Goal: Information Seeking & Learning: Check status

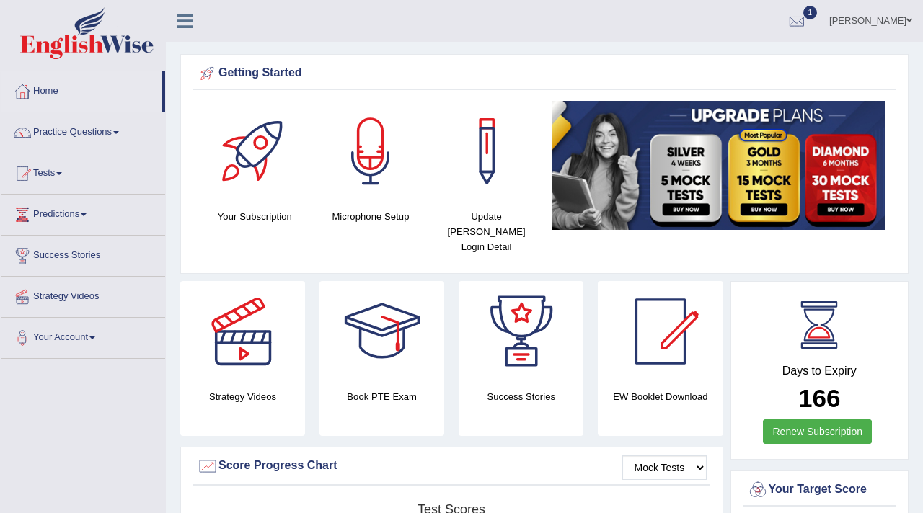
click at [803, 13] on span "1" at bounding box center [810, 13] width 14 height 14
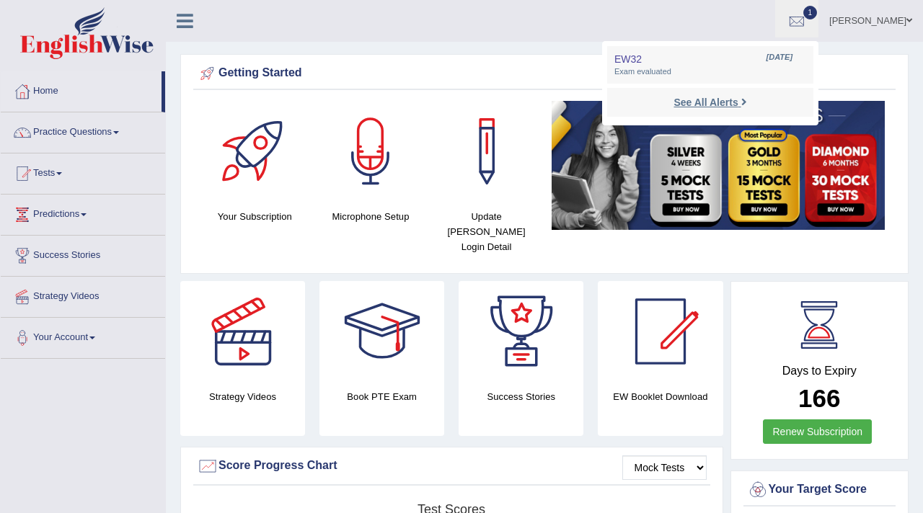
click at [707, 100] on strong "See All Alerts" at bounding box center [705, 103] width 64 height 12
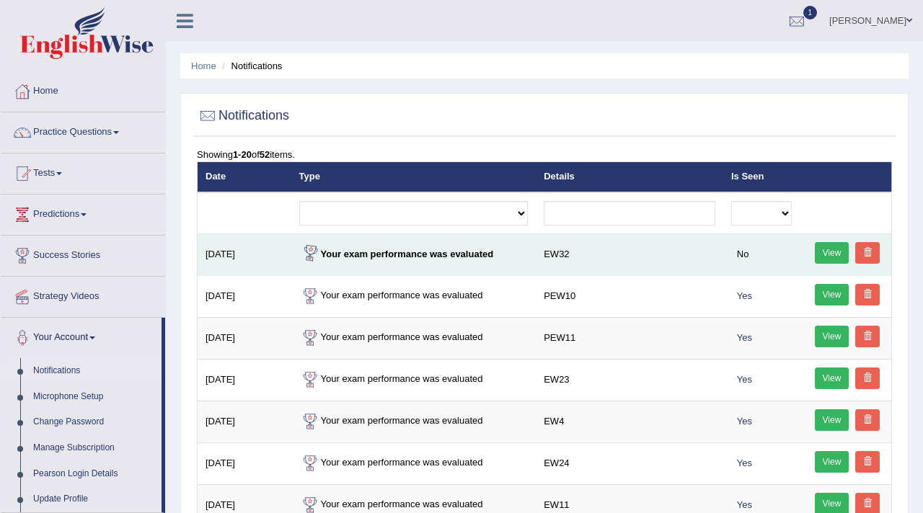
click at [829, 250] on link "View" at bounding box center [831, 253] width 35 height 22
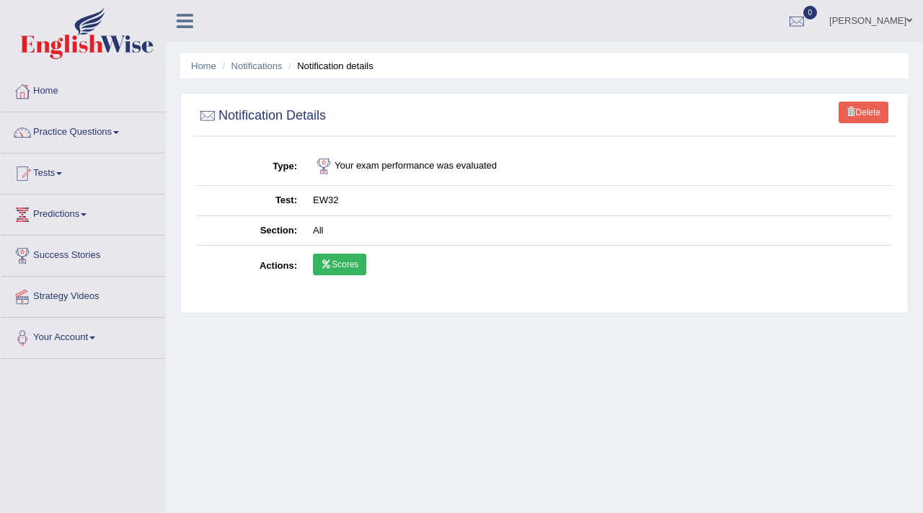
click at [340, 260] on link "Scores" at bounding box center [339, 265] width 53 height 22
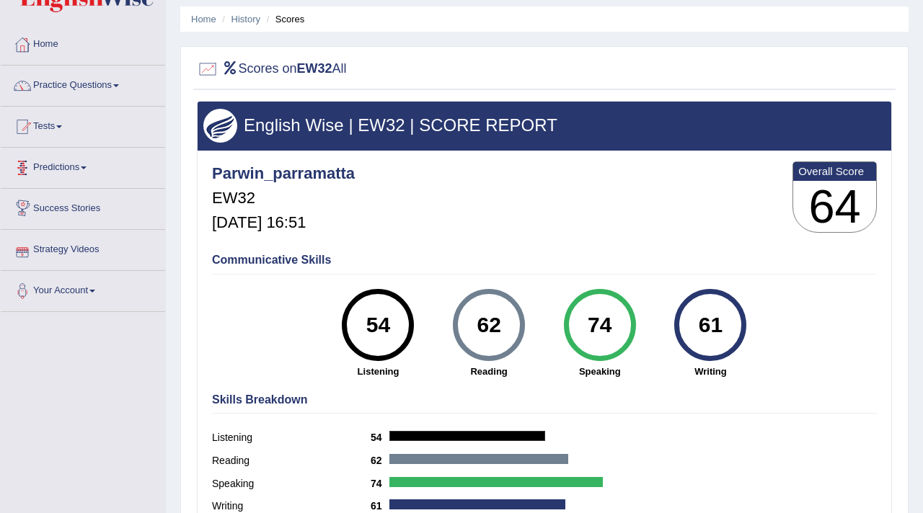
scroll to position [48, 0]
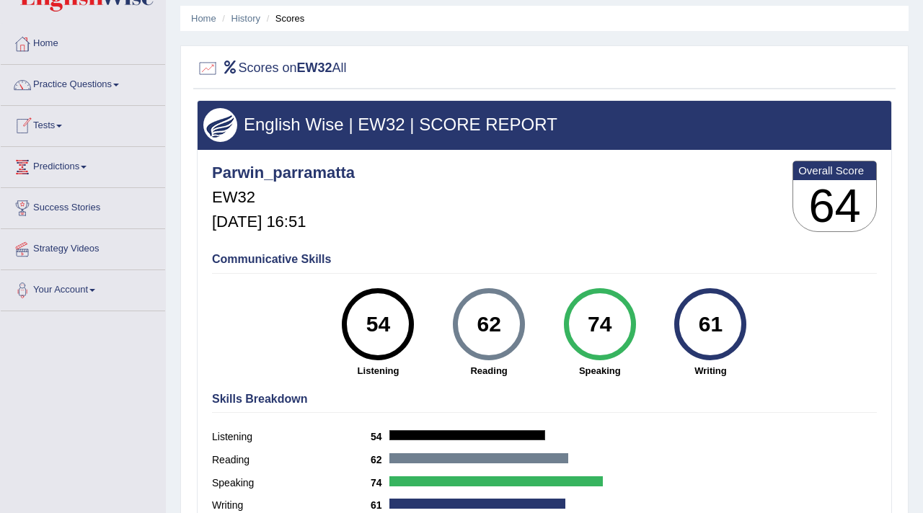
click at [61, 130] on link "Tests" at bounding box center [83, 124] width 164 height 36
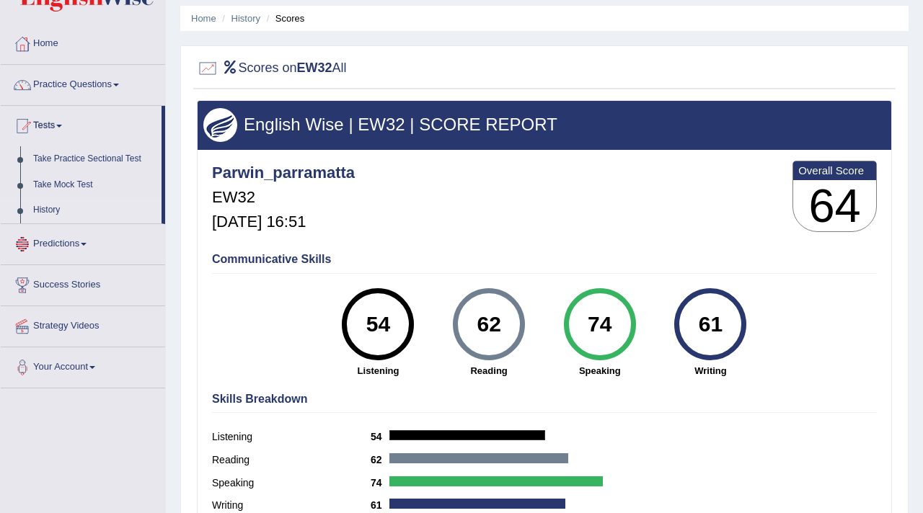
click at [49, 216] on link "History" at bounding box center [94, 210] width 135 height 26
click at [49, 208] on link "History" at bounding box center [94, 210] width 135 height 26
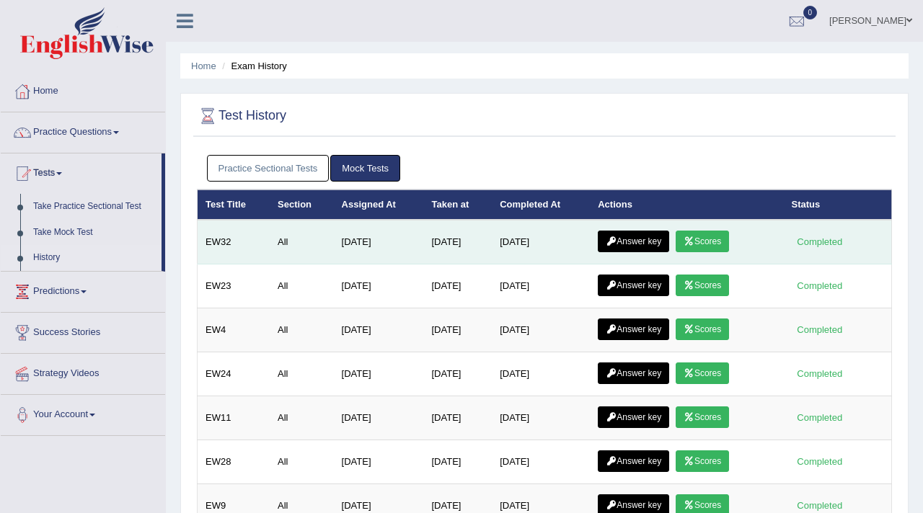
click at [634, 240] on link "Answer key" at bounding box center [632, 242] width 71 height 22
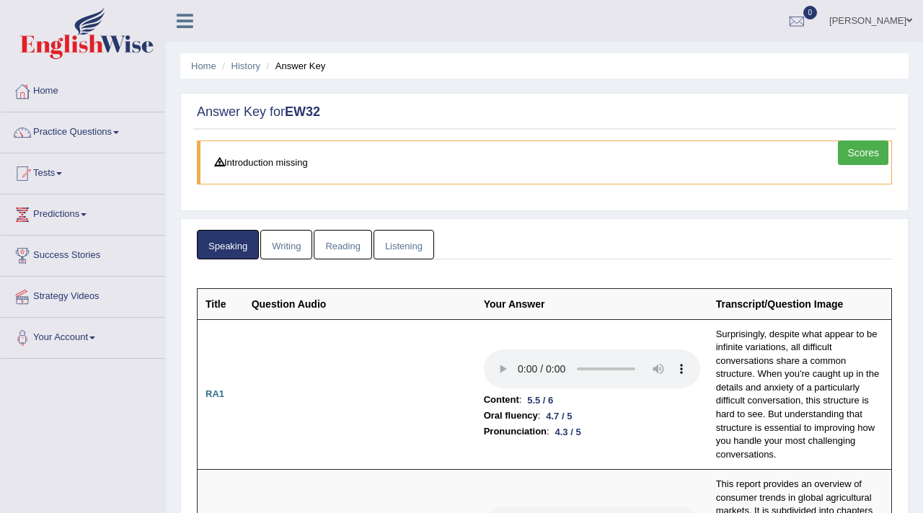
click at [300, 241] on link "Writing" at bounding box center [286, 245] width 52 height 30
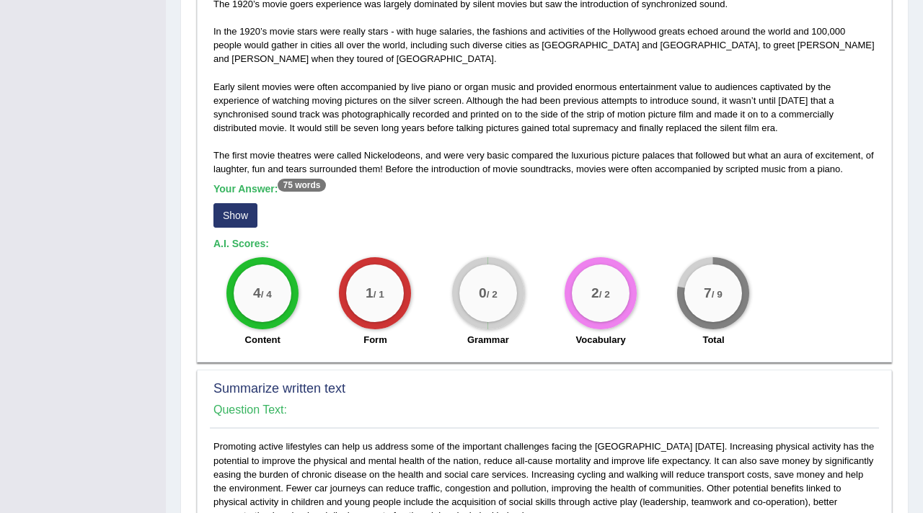
scroll to position [340, 0]
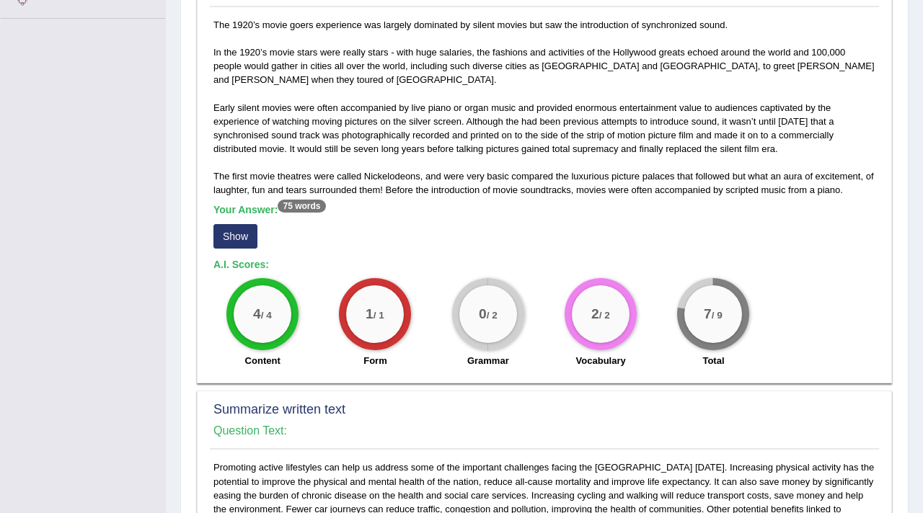
click at [226, 236] on button "Show" at bounding box center [235, 236] width 44 height 25
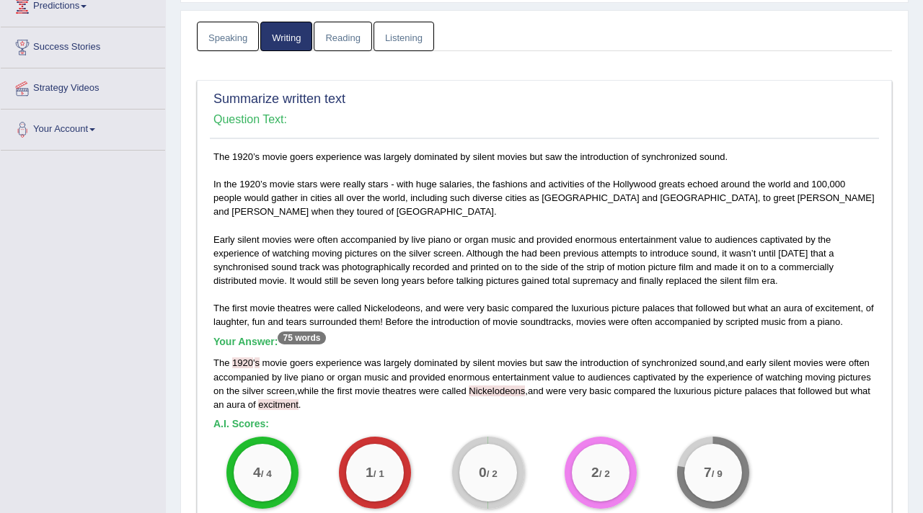
scroll to position [207, 0]
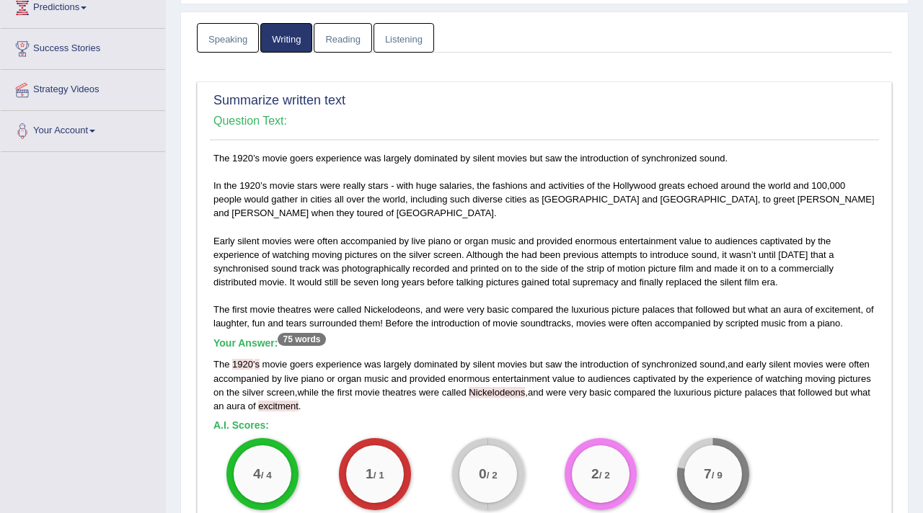
click at [248, 365] on span "1920" at bounding box center [242, 364] width 21 height 11
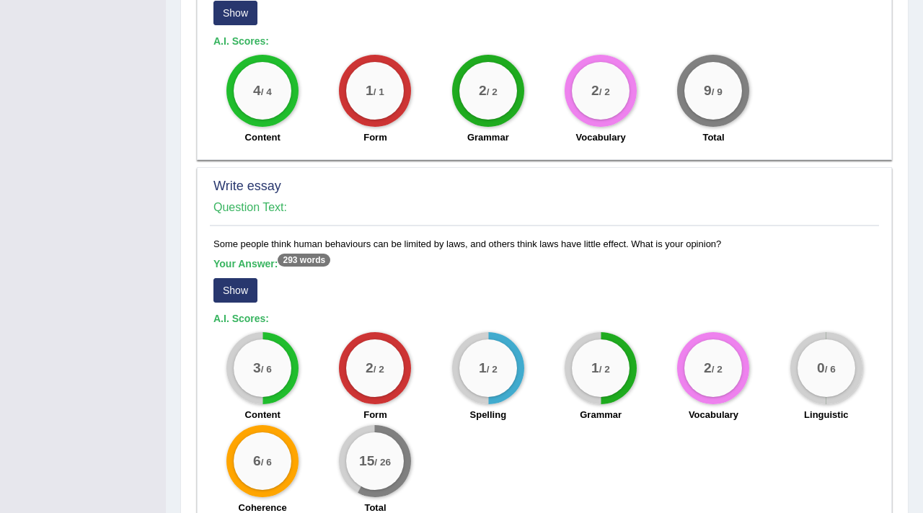
scroll to position [1031, 0]
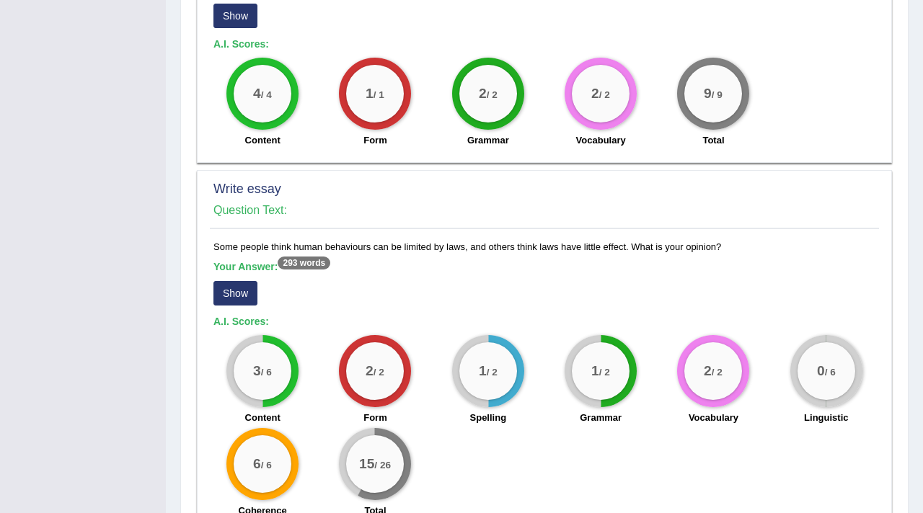
click at [231, 293] on button "Show" at bounding box center [235, 293] width 44 height 25
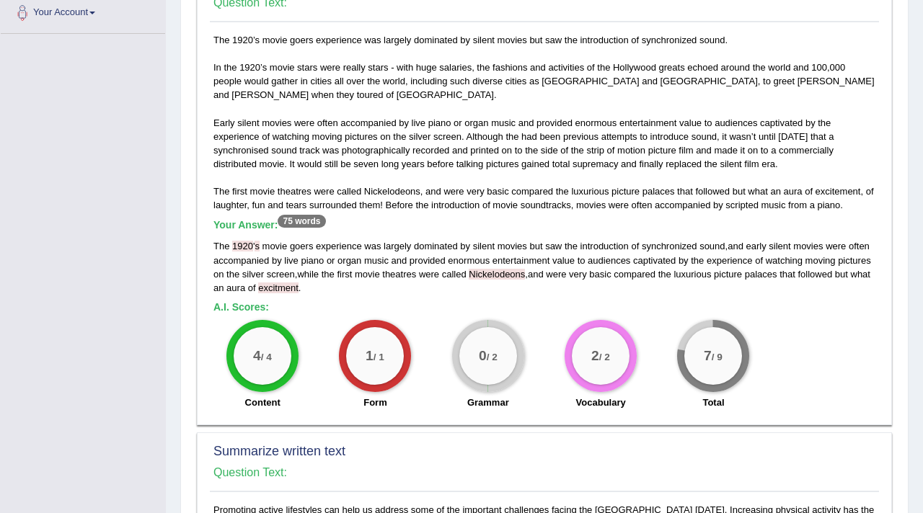
scroll to position [0, 0]
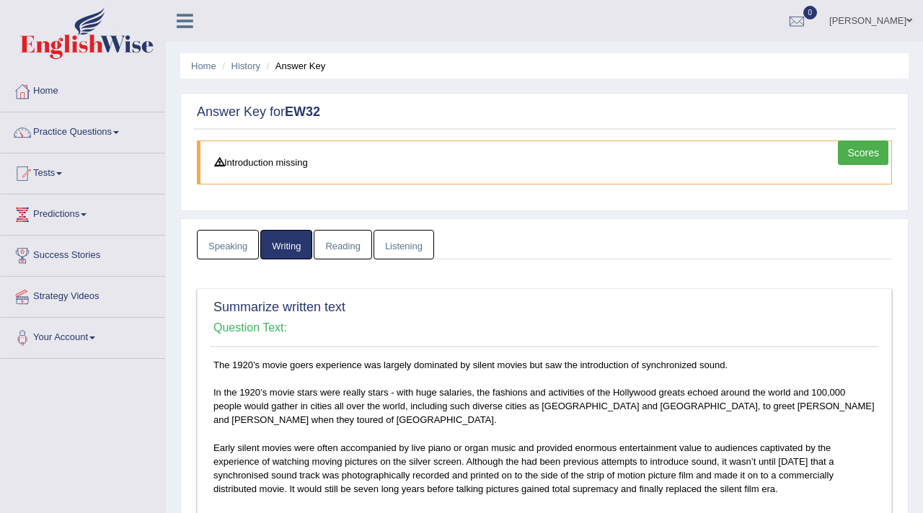
click at [350, 251] on link "Reading" at bounding box center [343, 245] width 58 height 30
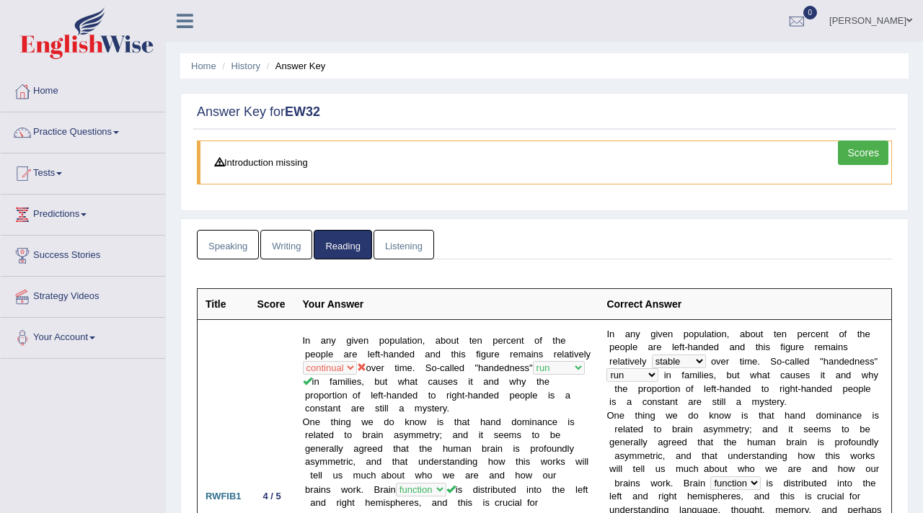
click at [406, 243] on link "Listening" at bounding box center [403, 245] width 61 height 30
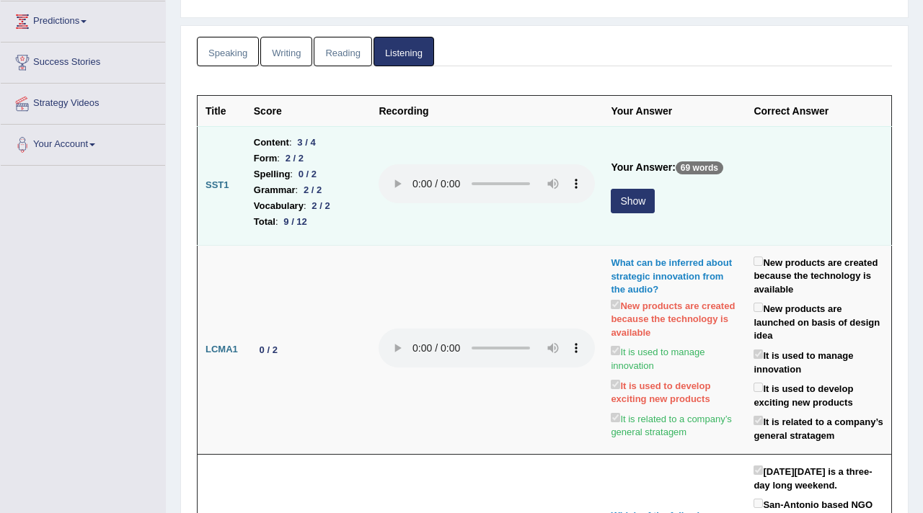
scroll to position [192, 0]
click at [626, 201] on button "Show" at bounding box center [632, 202] width 44 height 25
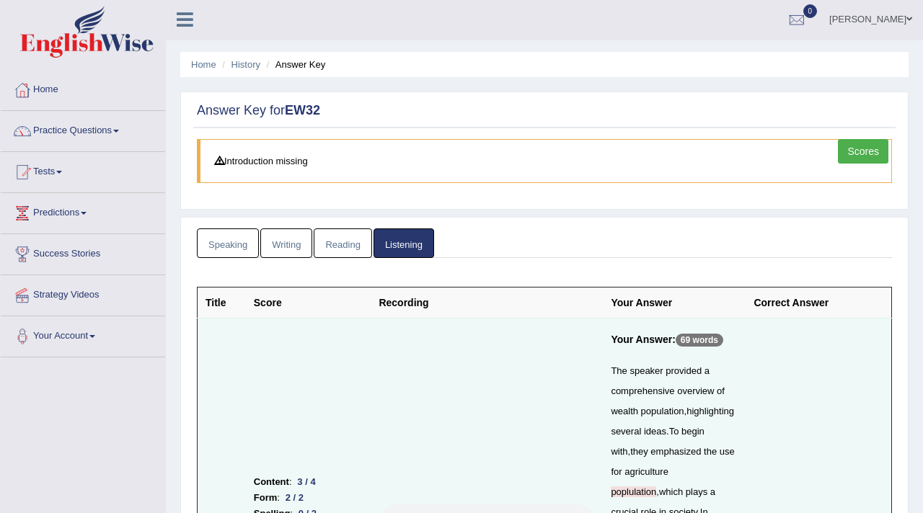
scroll to position [0, 0]
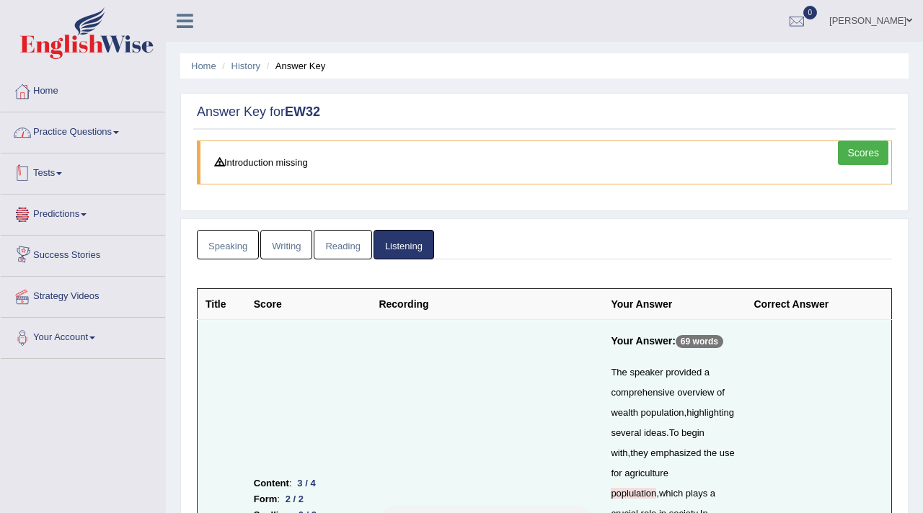
click at [112, 127] on link "Practice Questions" at bounding box center [83, 130] width 164 height 36
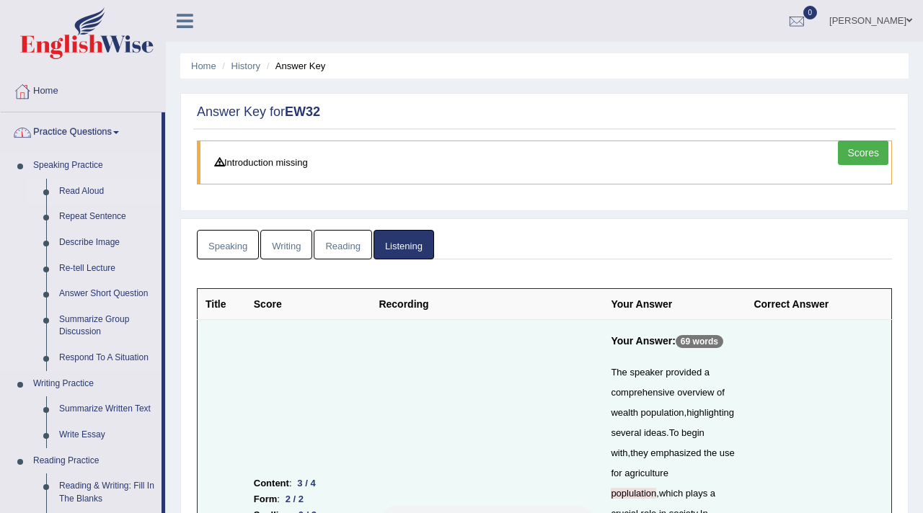
click at [86, 189] on link "Read Aloud" at bounding box center [107, 192] width 109 height 26
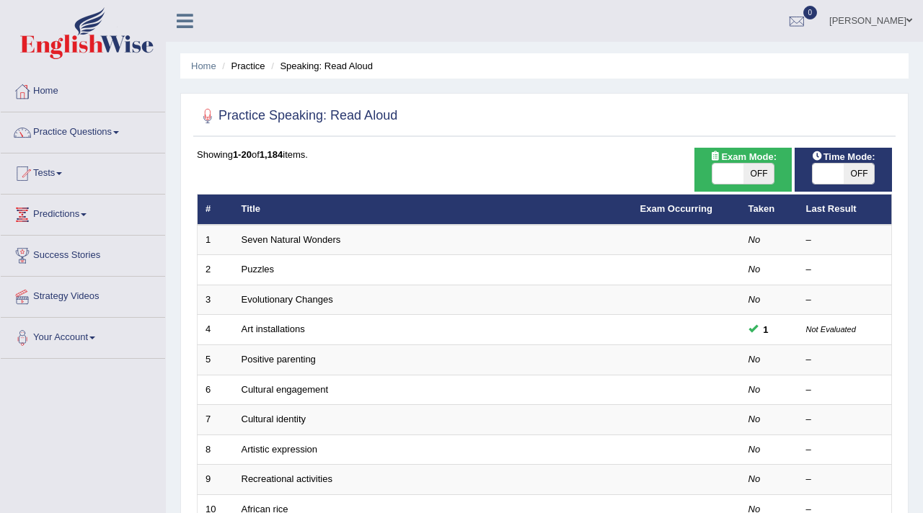
click at [851, 14] on link "[PERSON_NAME]" at bounding box center [870, 18] width 105 height 37
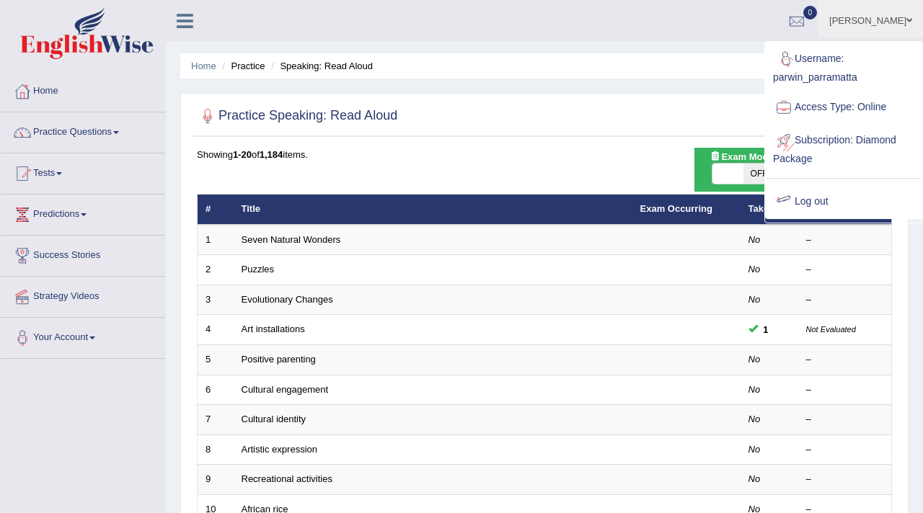
click at [832, 200] on link "Log out" at bounding box center [843, 201] width 156 height 33
